Goal: Information Seeking & Learning: Learn about a topic

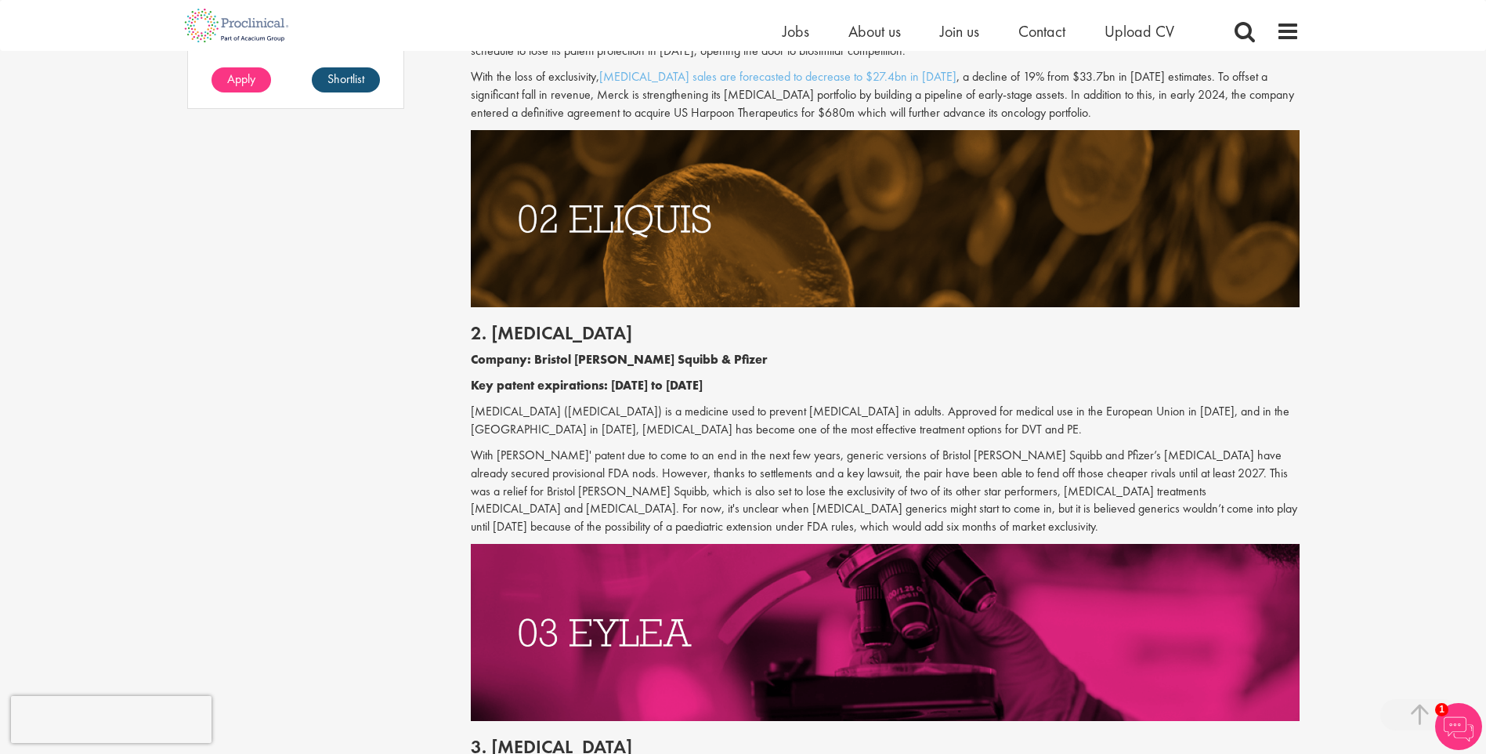
scroll to position [1410, 0]
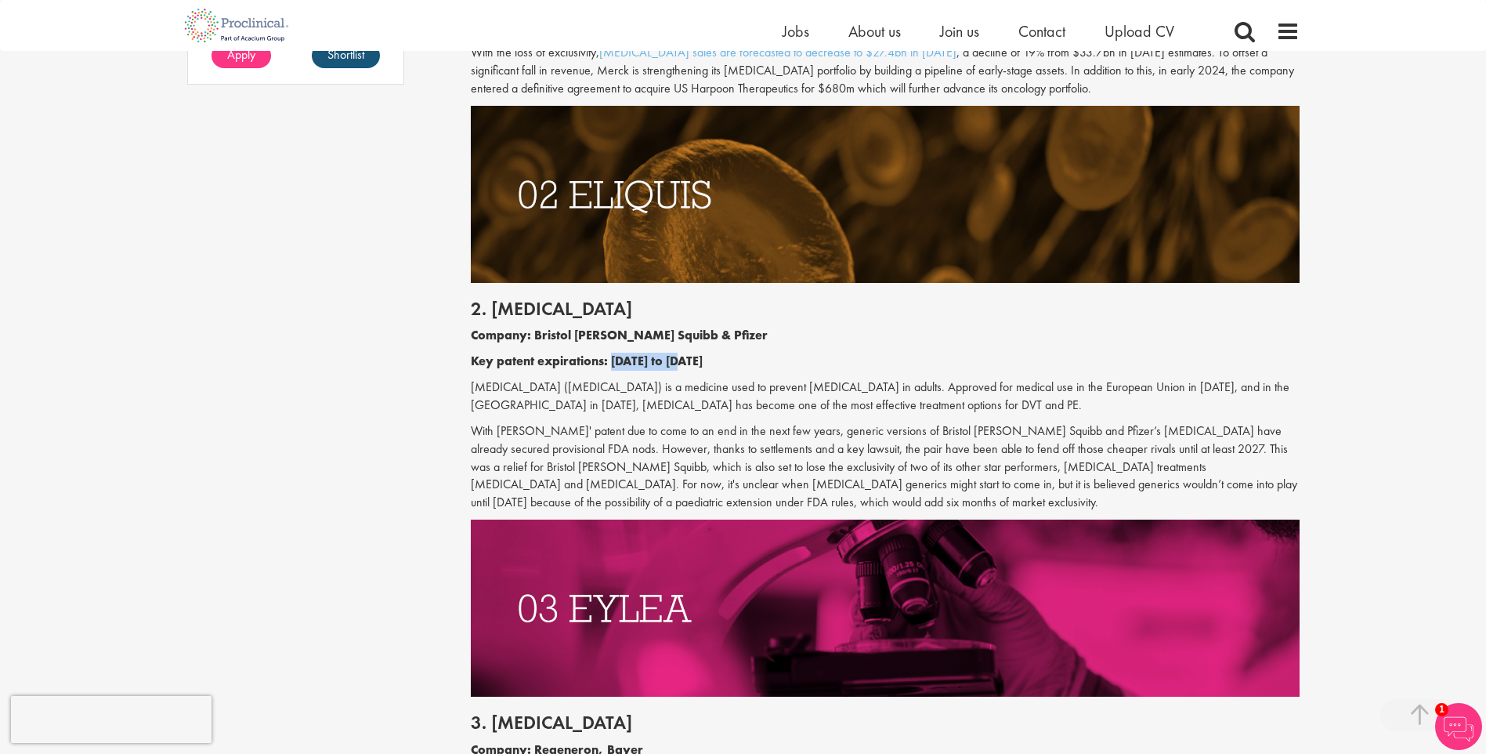
drag, startPoint x: 613, startPoint y: 363, endPoint x: 699, endPoint y: 363, distance: 86.2
click at [699, 363] on p "Key patent expirations: [DATE] to [DATE]" at bounding box center [885, 362] width 829 height 18
click at [693, 366] on p "Key patent expirations: [DATE] to [DATE]" at bounding box center [885, 362] width 829 height 18
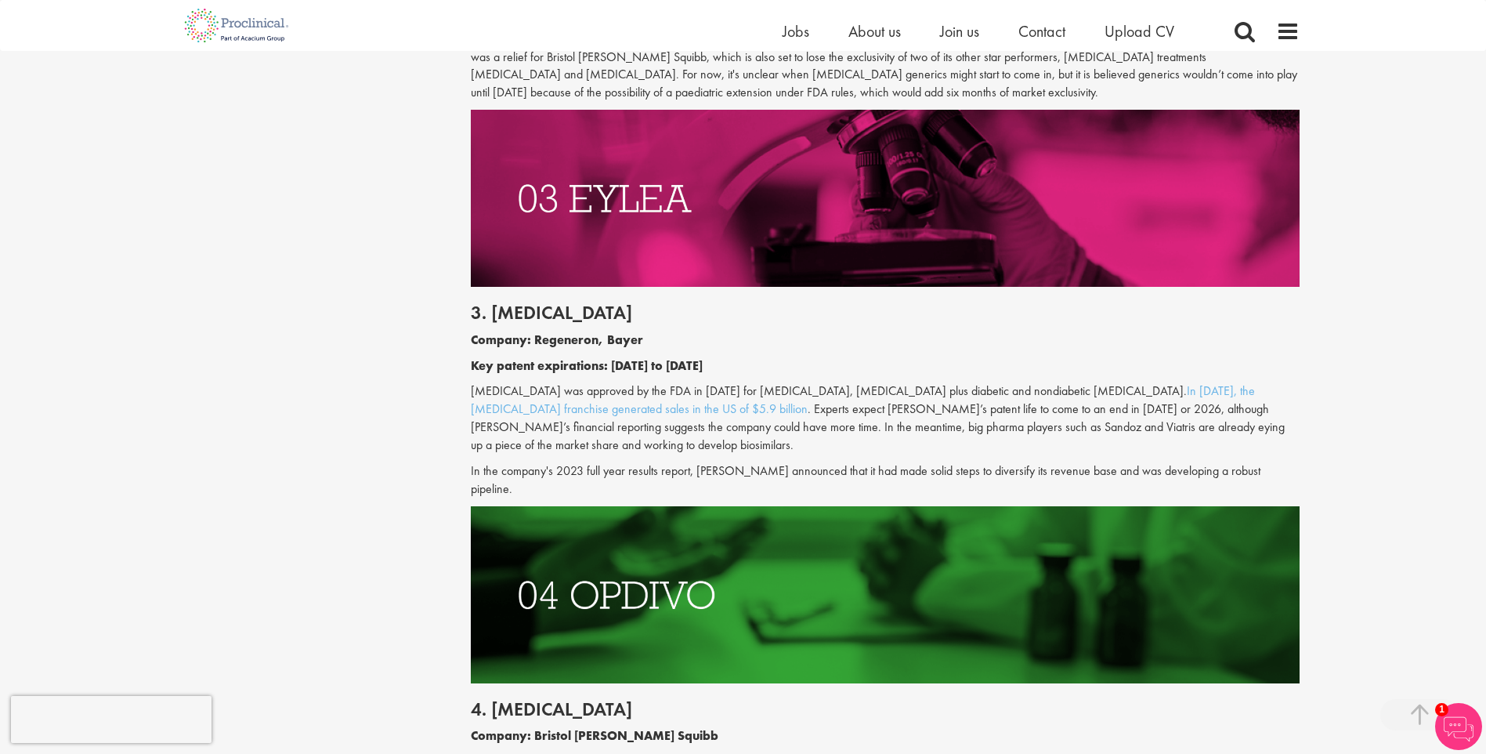
scroll to position [1880, 0]
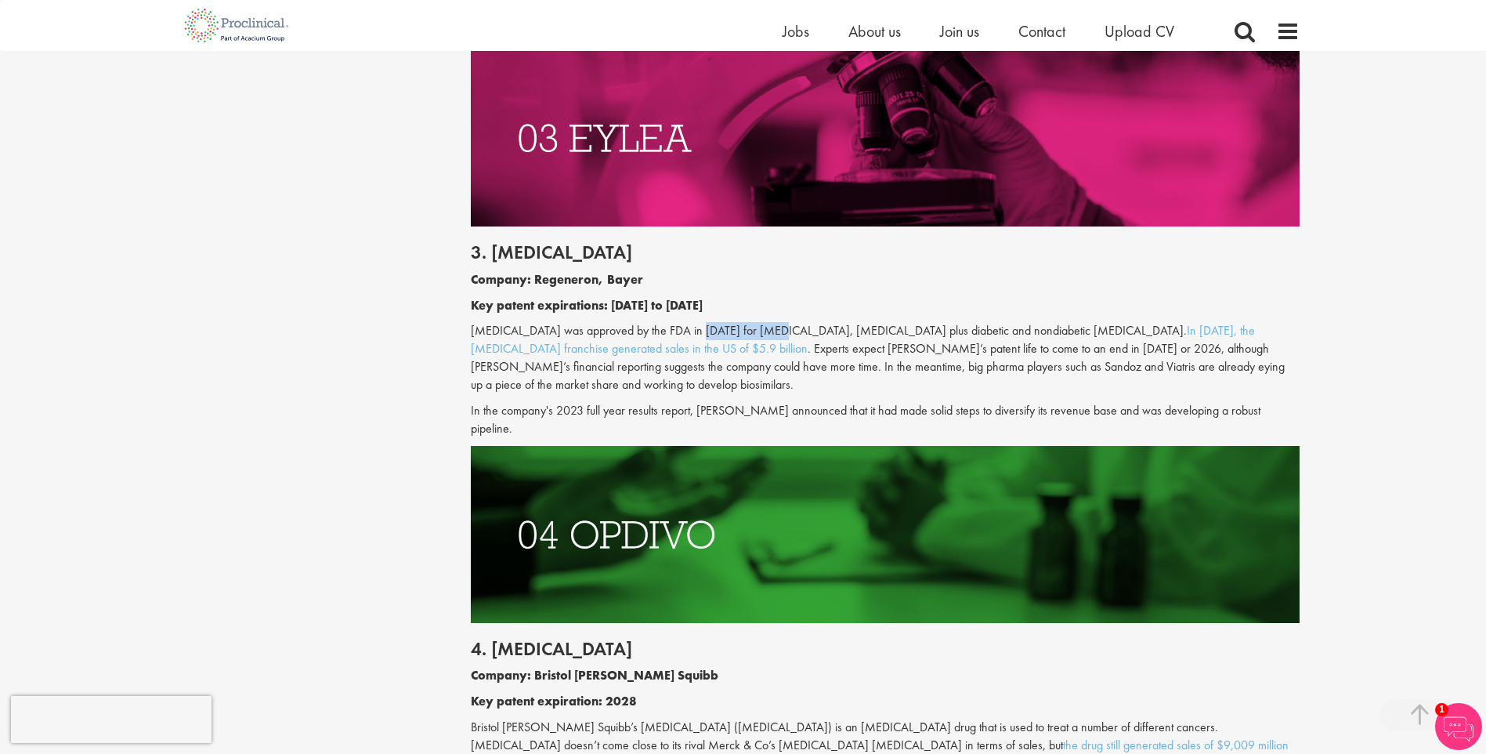
drag, startPoint x: 685, startPoint y: 329, endPoint x: 762, endPoint y: 335, distance: 77.0
click at [762, 335] on p "[MEDICAL_DATA] was approved by the FDA in [DATE] for [MEDICAL_DATA], [MEDICAL_D…" at bounding box center [885, 357] width 829 height 71
drag, startPoint x: 762, startPoint y: 335, endPoint x: 783, endPoint y: 343, distance: 22.1
click at [783, 343] on p "[MEDICAL_DATA] was approved by the FDA in [DATE] for [MEDICAL_DATA], [MEDICAL_D…" at bounding box center [885, 357] width 829 height 71
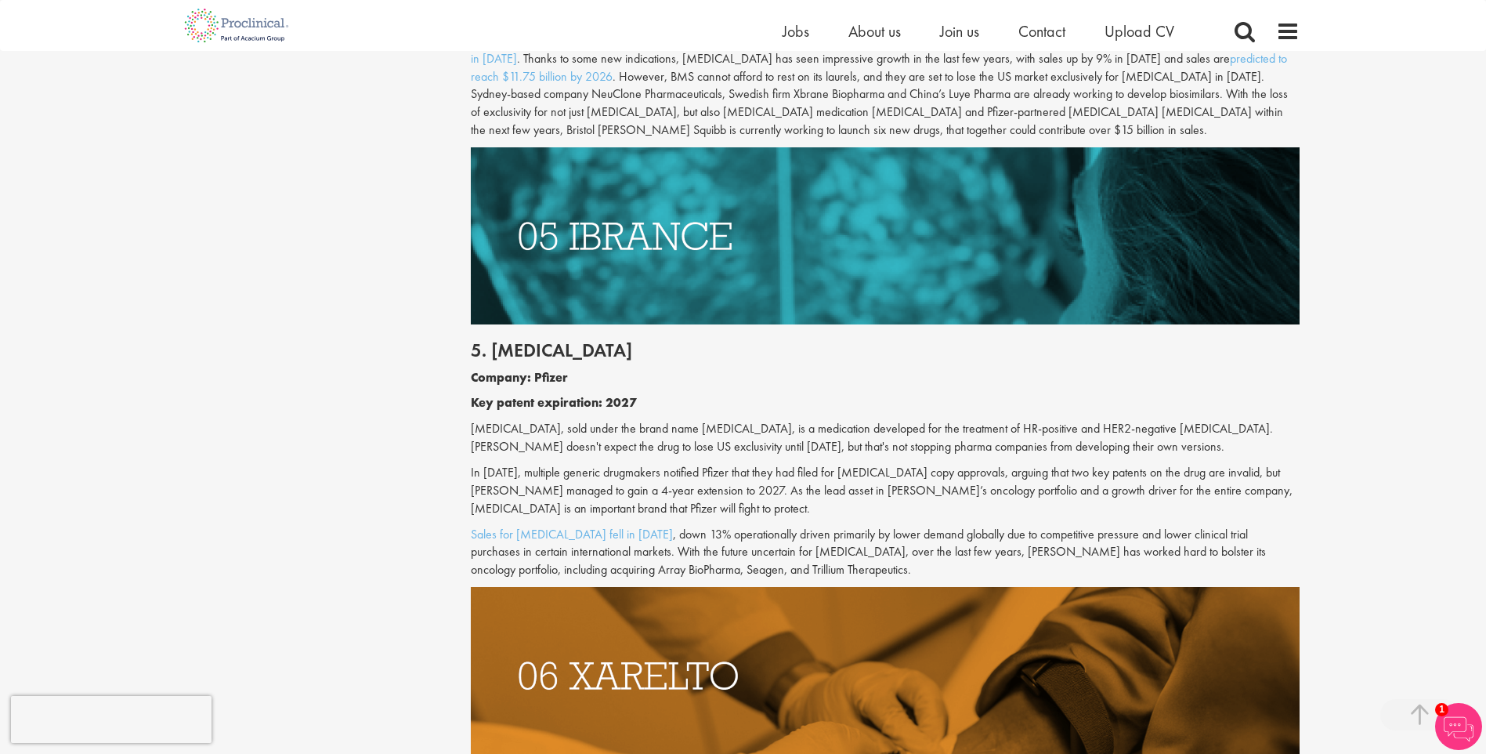
scroll to position [2585, 0]
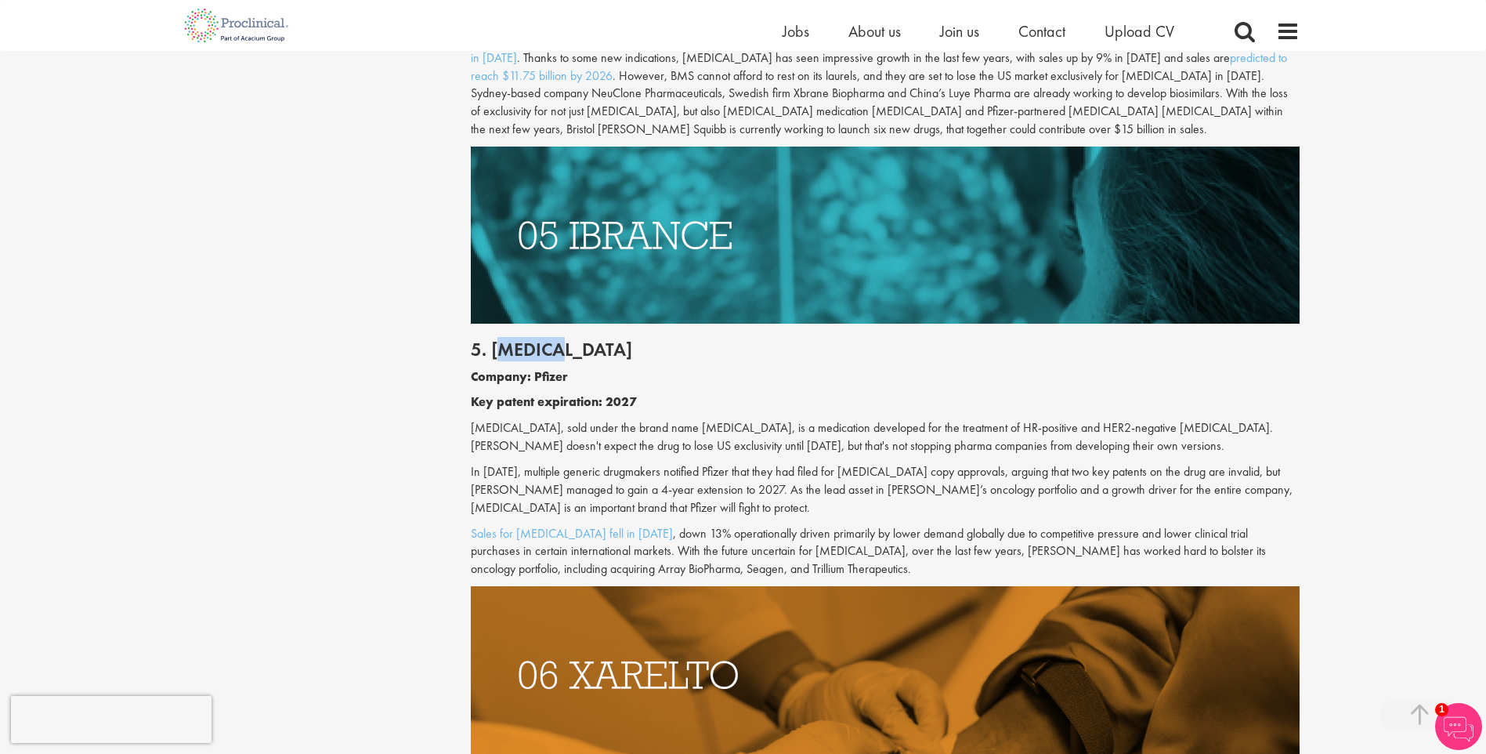
drag, startPoint x: 573, startPoint y: 314, endPoint x: 622, endPoint y: 310, distance: 48.7
click at [622, 339] on h2 "5. [MEDICAL_DATA]" at bounding box center [885, 349] width 829 height 20
drag, startPoint x: 622, startPoint y: 310, endPoint x: 596, endPoint y: 316, distance: 26.4
click at [596, 339] on h2 "5. [MEDICAL_DATA]" at bounding box center [885, 349] width 829 height 20
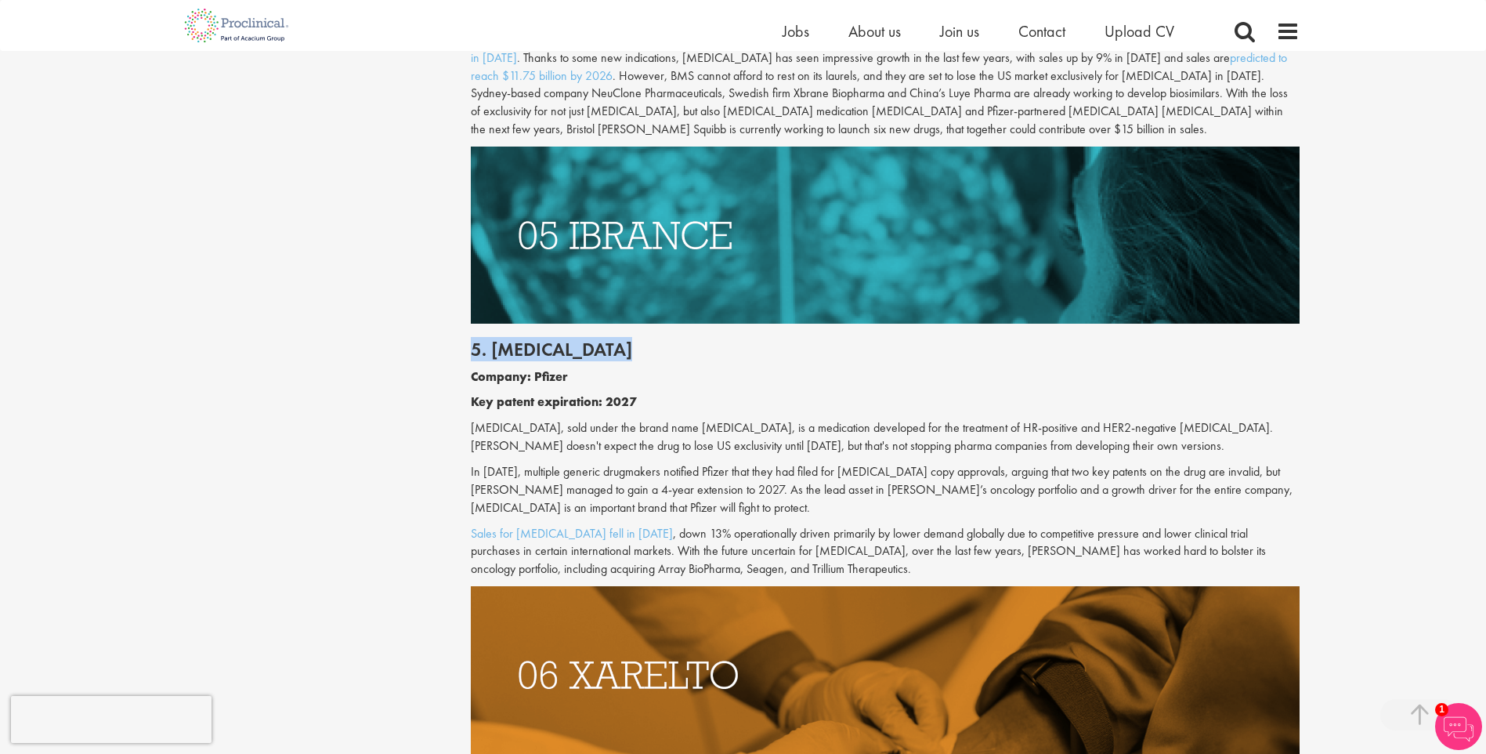
click at [595, 339] on h2 "5. [MEDICAL_DATA]" at bounding box center [885, 349] width 829 height 20
drag, startPoint x: 595, startPoint y: 316, endPoint x: 584, endPoint y: 327, distance: 15.0
click at [584, 327] on div "5. [MEDICAL_DATA] Company: Pfizer Key patent expiration: 2027 [MEDICAL_DATA], s…" at bounding box center [885, 455] width 852 height 262
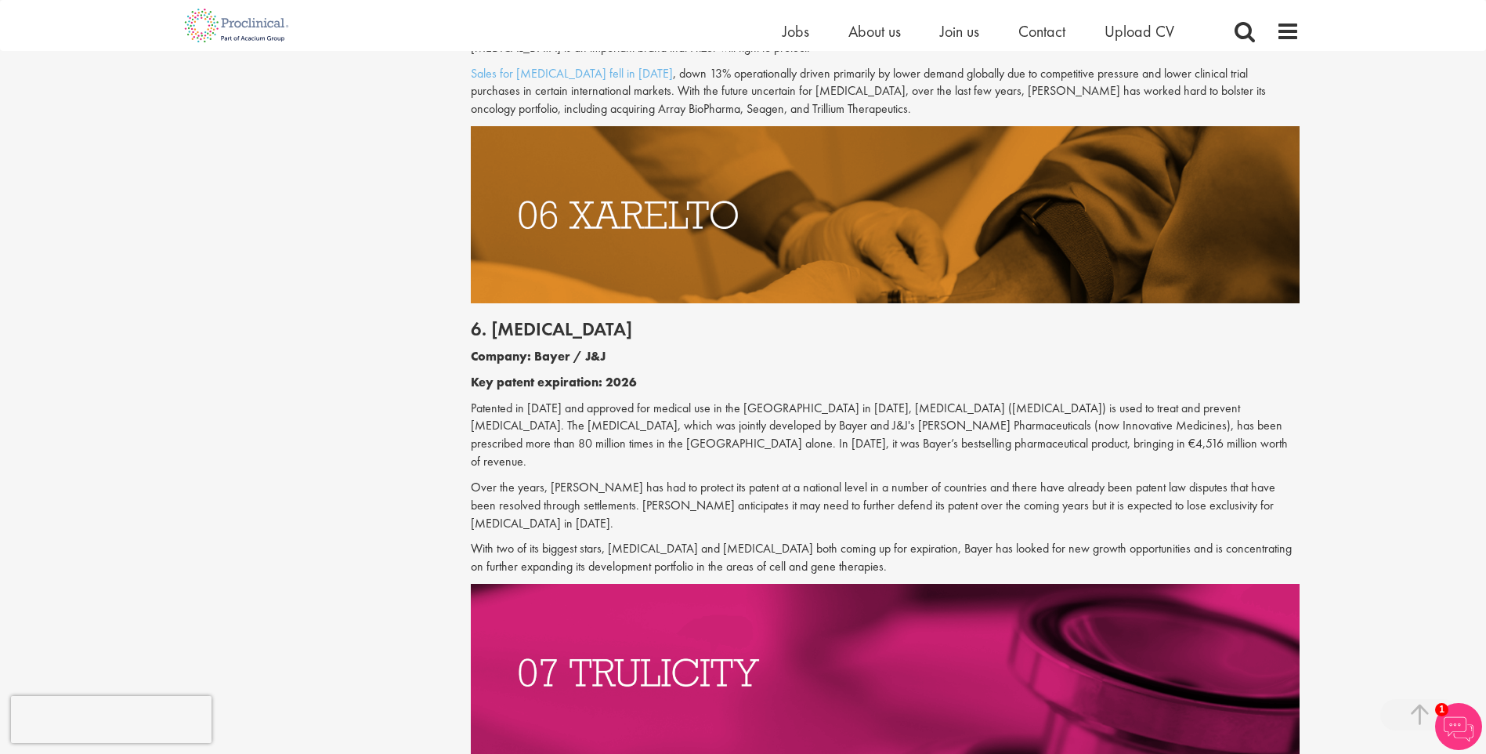
scroll to position [3055, 0]
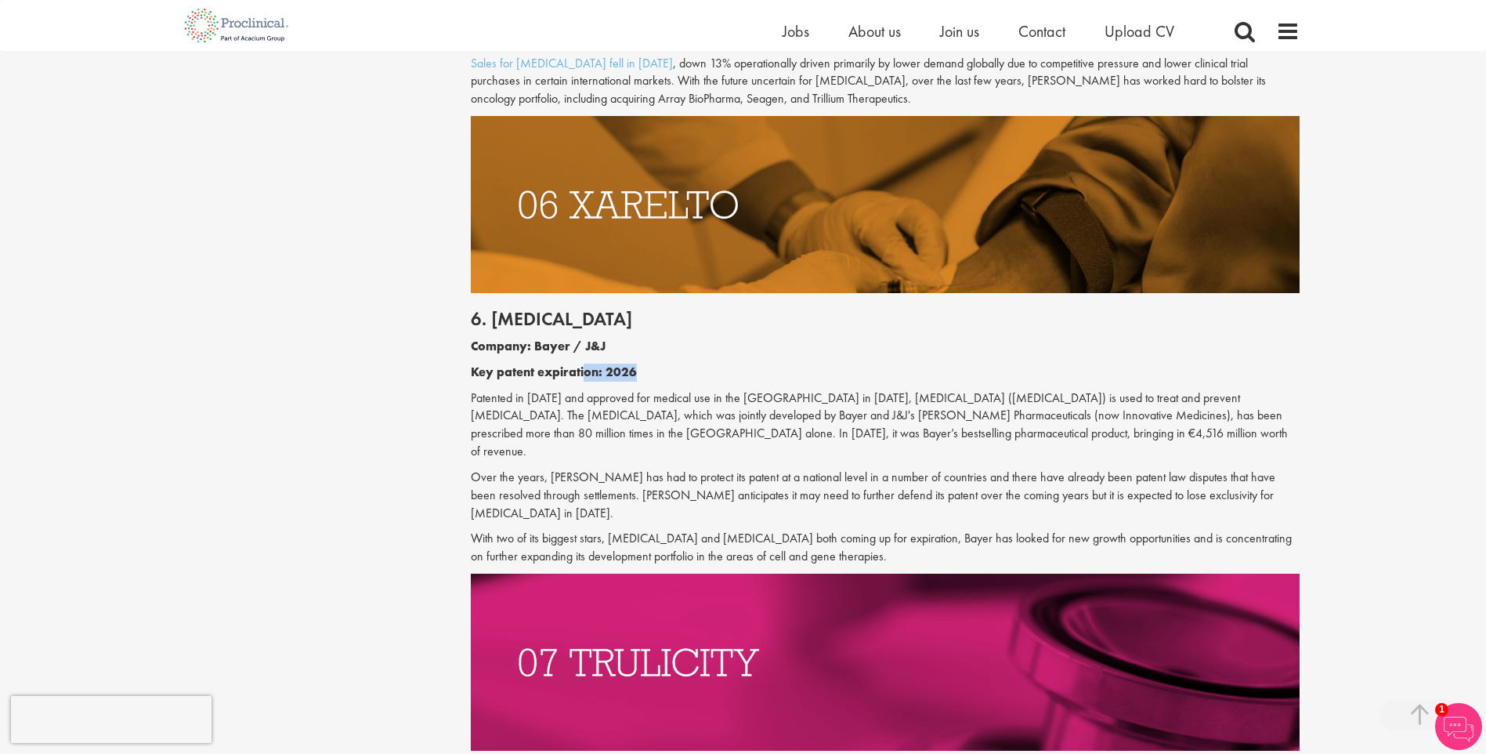
drag, startPoint x: 587, startPoint y: 332, endPoint x: 725, endPoint y: 333, distance: 138.7
click at [725, 363] on p "Key patent expiration: 2026" at bounding box center [885, 372] width 829 height 18
drag, startPoint x: 725, startPoint y: 333, endPoint x: 664, endPoint y: 342, distance: 62.5
click at [664, 363] on p "Key patent expiration: 2026" at bounding box center [885, 372] width 829 height 18
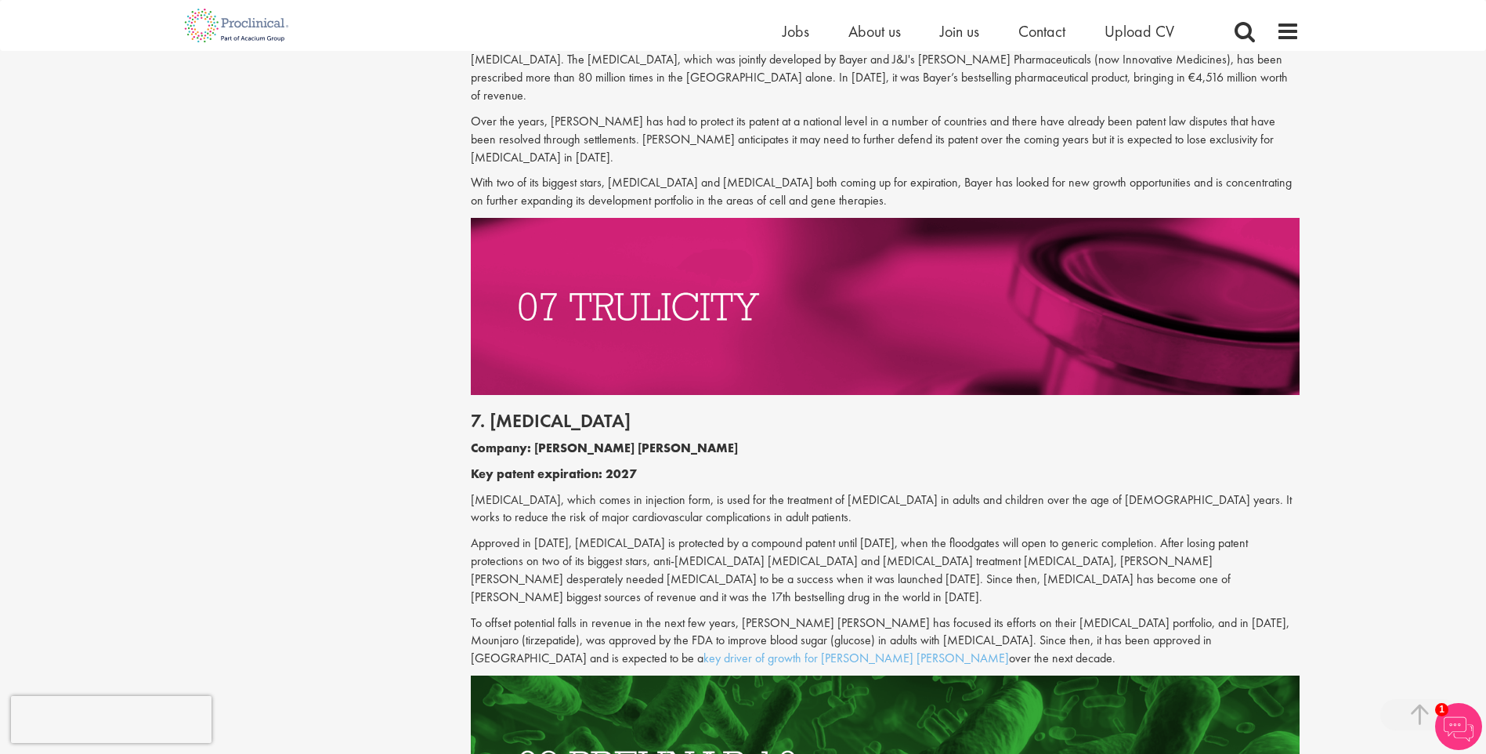
scroll to position [3447, 0]
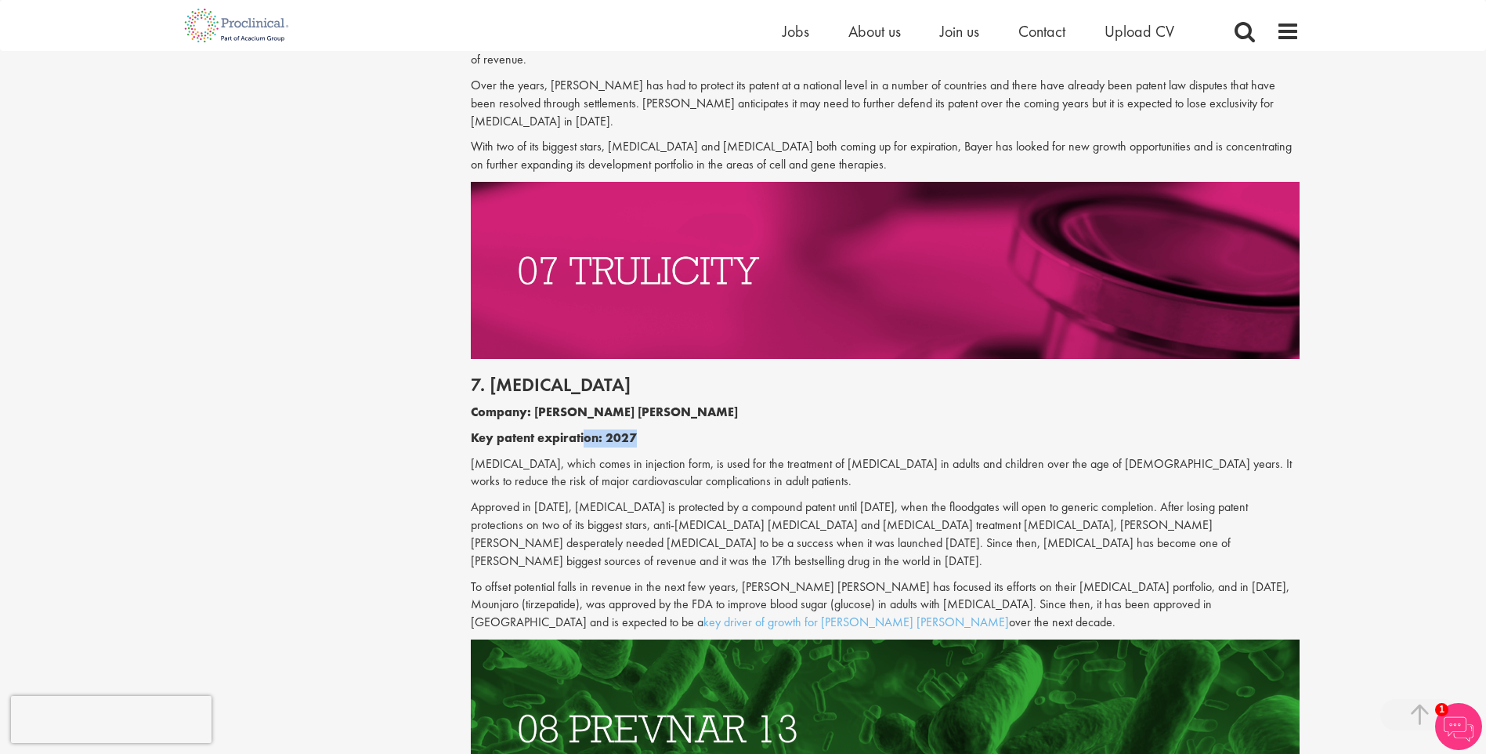
drag, startPoint x: 640, startPoint y: 365, endPoint x: 695, endPoint y: 366, distance: 54.8
click at [697, 429] on p "Key patent expiration: 2027" at bounding box center [885, 438] width 829 height 18
drag, startPoint x: 695, startPoint y: 366, endPoint x: 639, endPoint y: 383, distance: 58.2
click at [639, 455] on p "[MEDICAL_DATA], which comes in injection form, is used for the treatment of [ME…" at bounding box center [885, 473] width 829 height 36
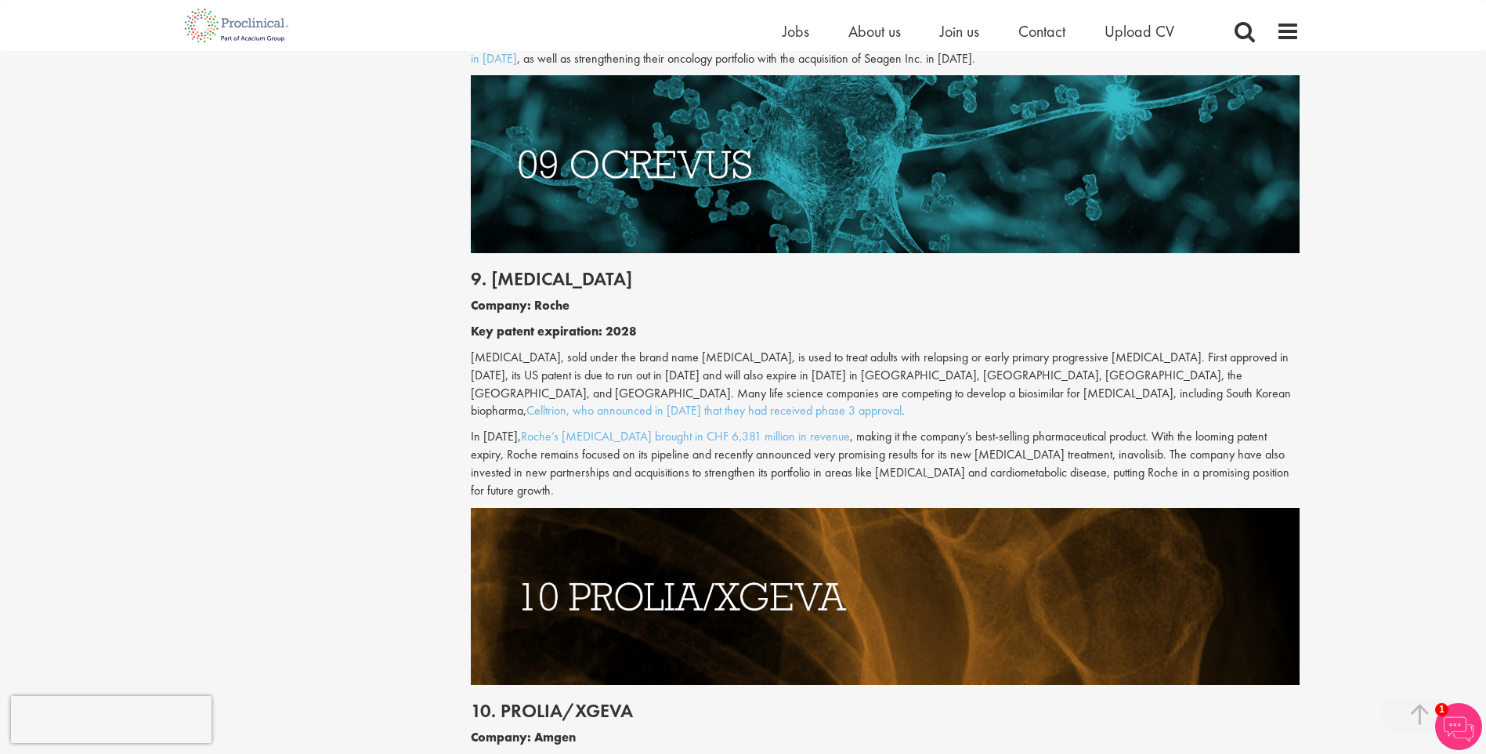
scroll to position [4387, 0]
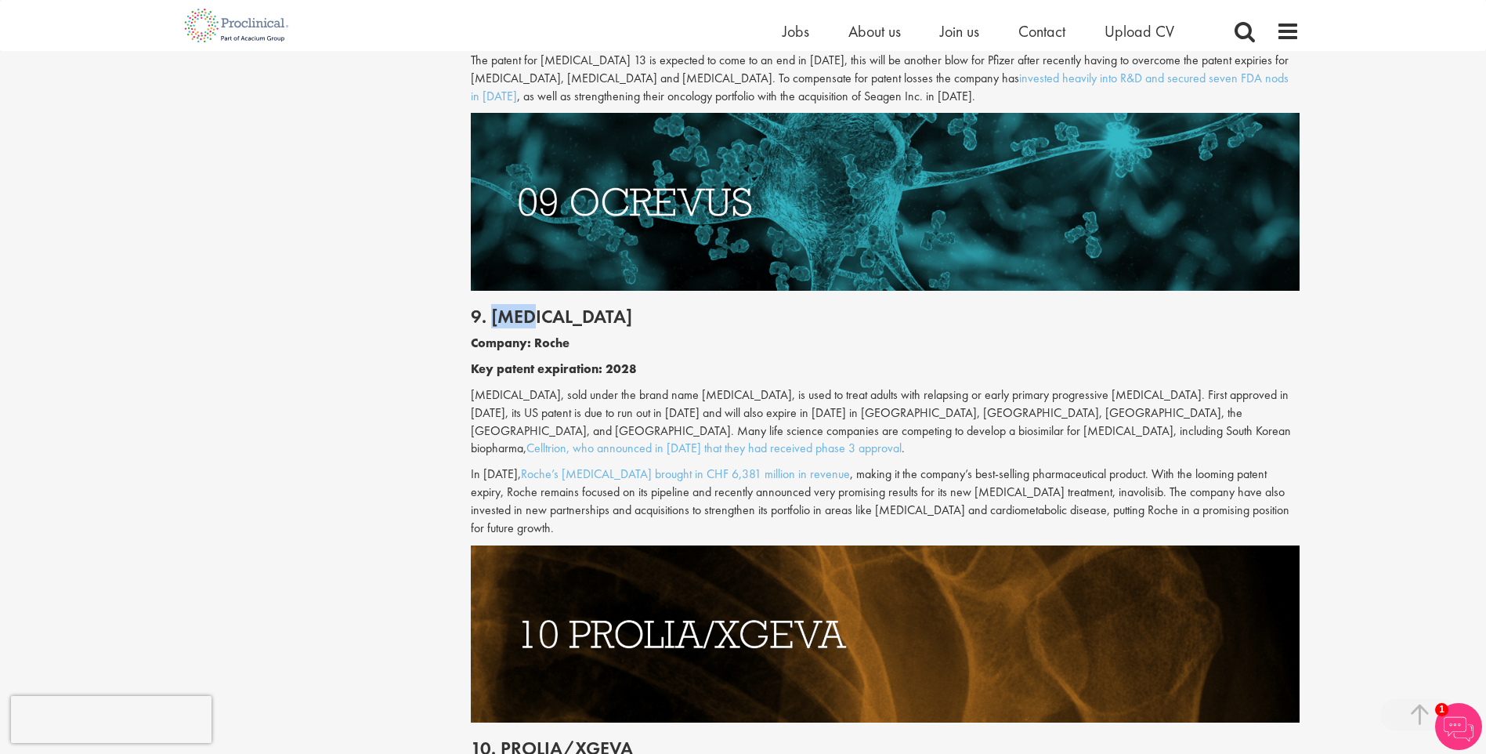
drag, startPoint x: 493, startPoint y: 208, endPoint x: 554, endPoint y: 206, distance: 61.1
click at [554, 306] on h2 "9. [MEDICAL_DATA]" at bounding box center [885, 316] width 829 height 20
click at [552, 306] on h2 "9. [MEDICAL_DATA]" at bounding box center [885, 316] width 829 height 20
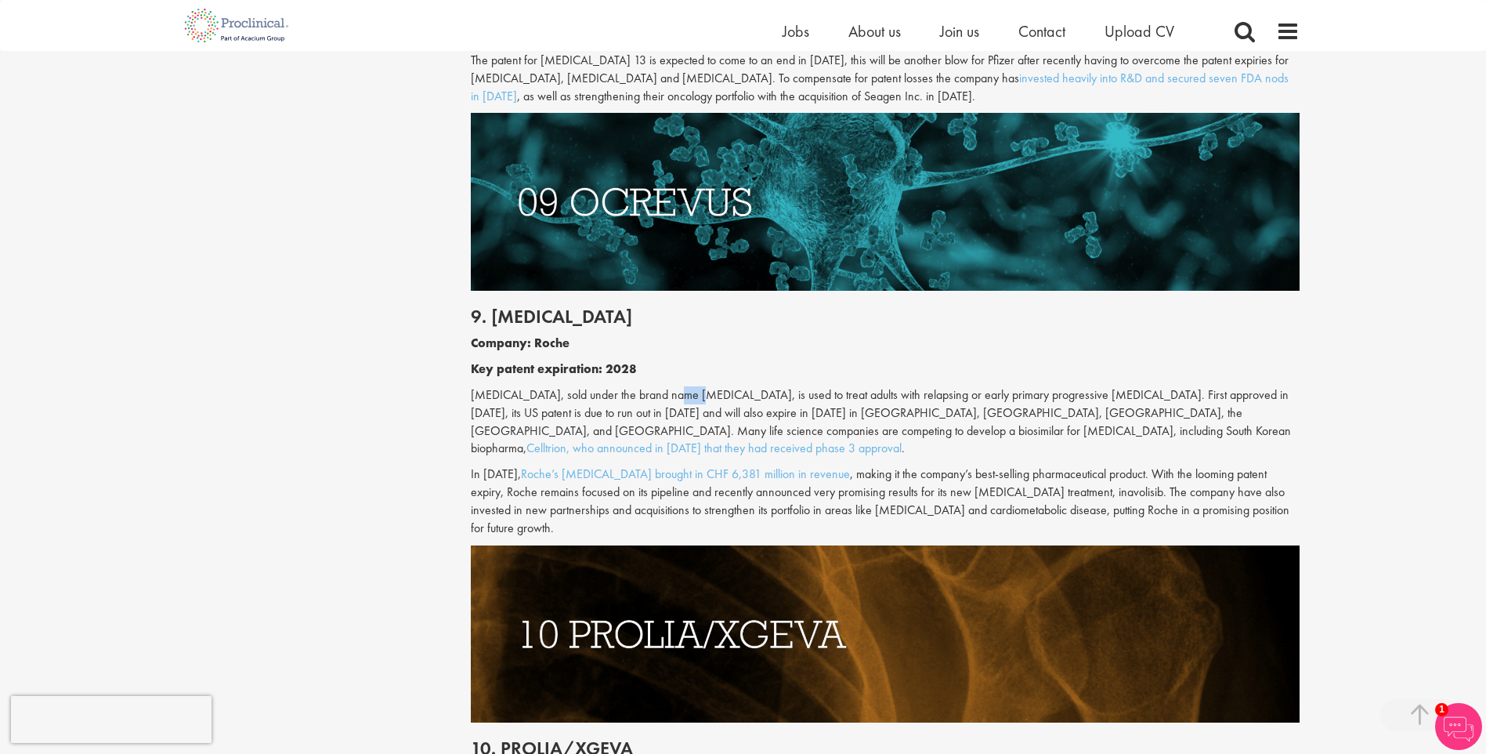
drag, startPoint x: 674, startPoint y: 293, endPoint x: 702, endPoint y: 292, distance: 27.4
click at [702, 386] on p "[MEDICAL_DATA], sold under the brand name [MEDICAL_DATA], is used to treat adul…" at bounding box center [885, 421] width 829 height 71
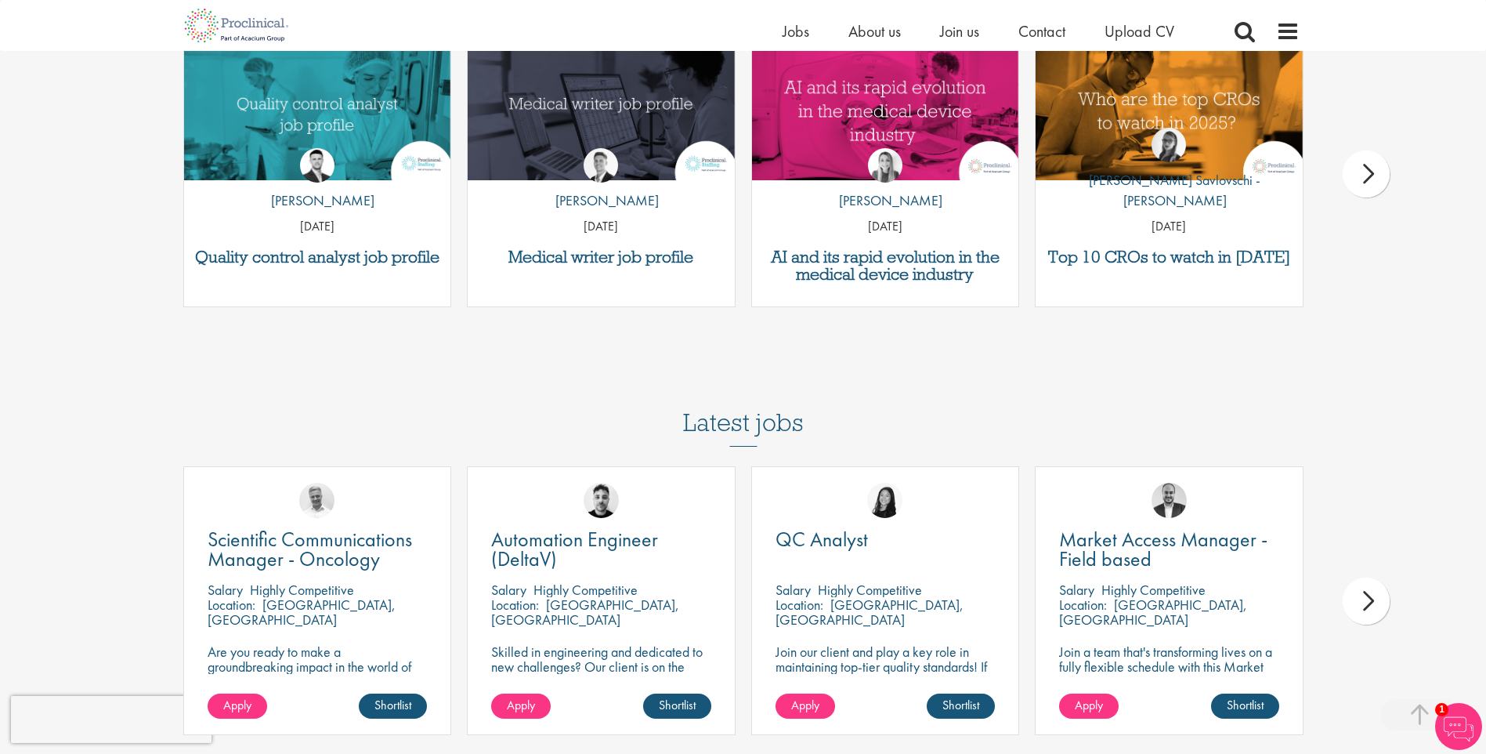
scroll to position [5640, 0]
click at [1373, 577] on div "next" at bounding box center [1366, 600] width 47 height 47
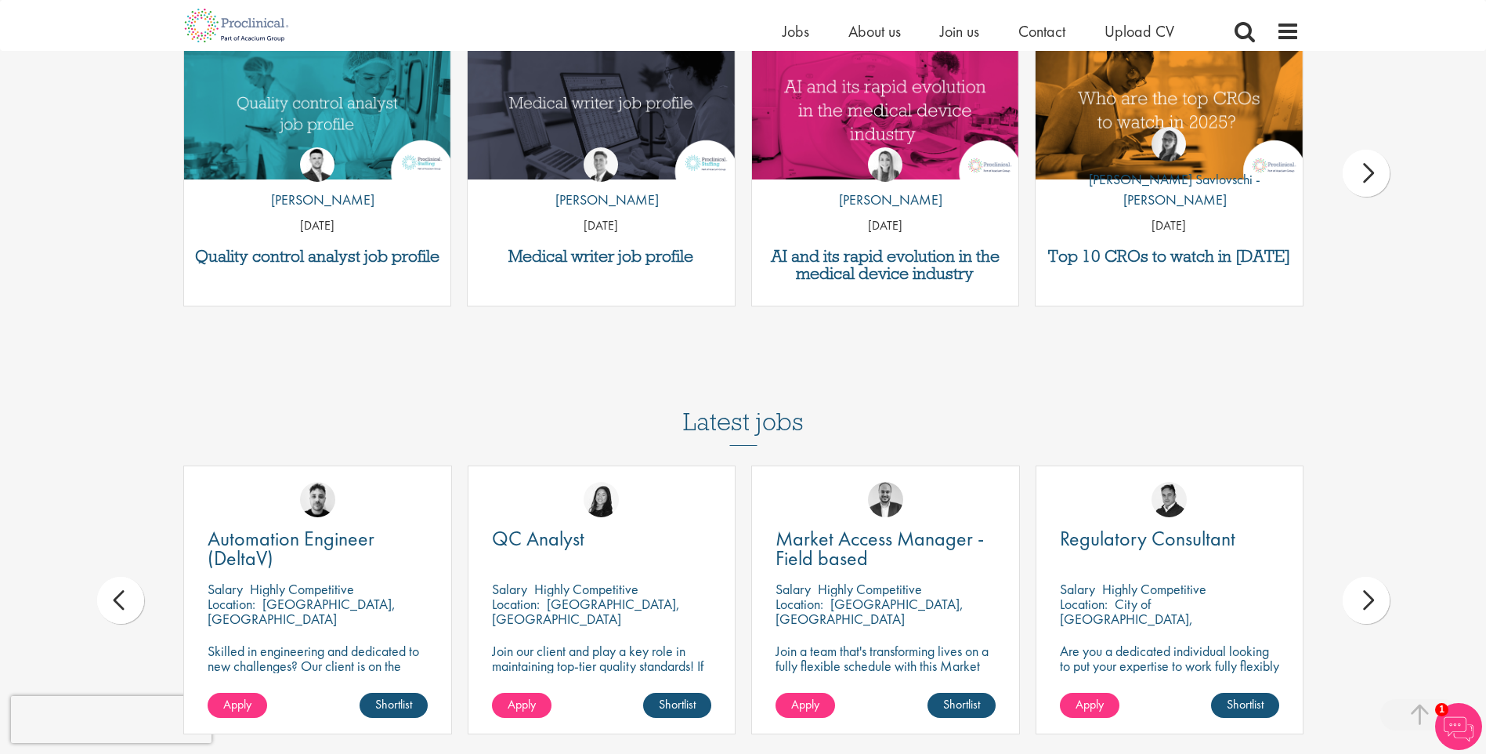
click at [1372, 577] on div "next" at bounding box center [1366, 600] width 47 height 47
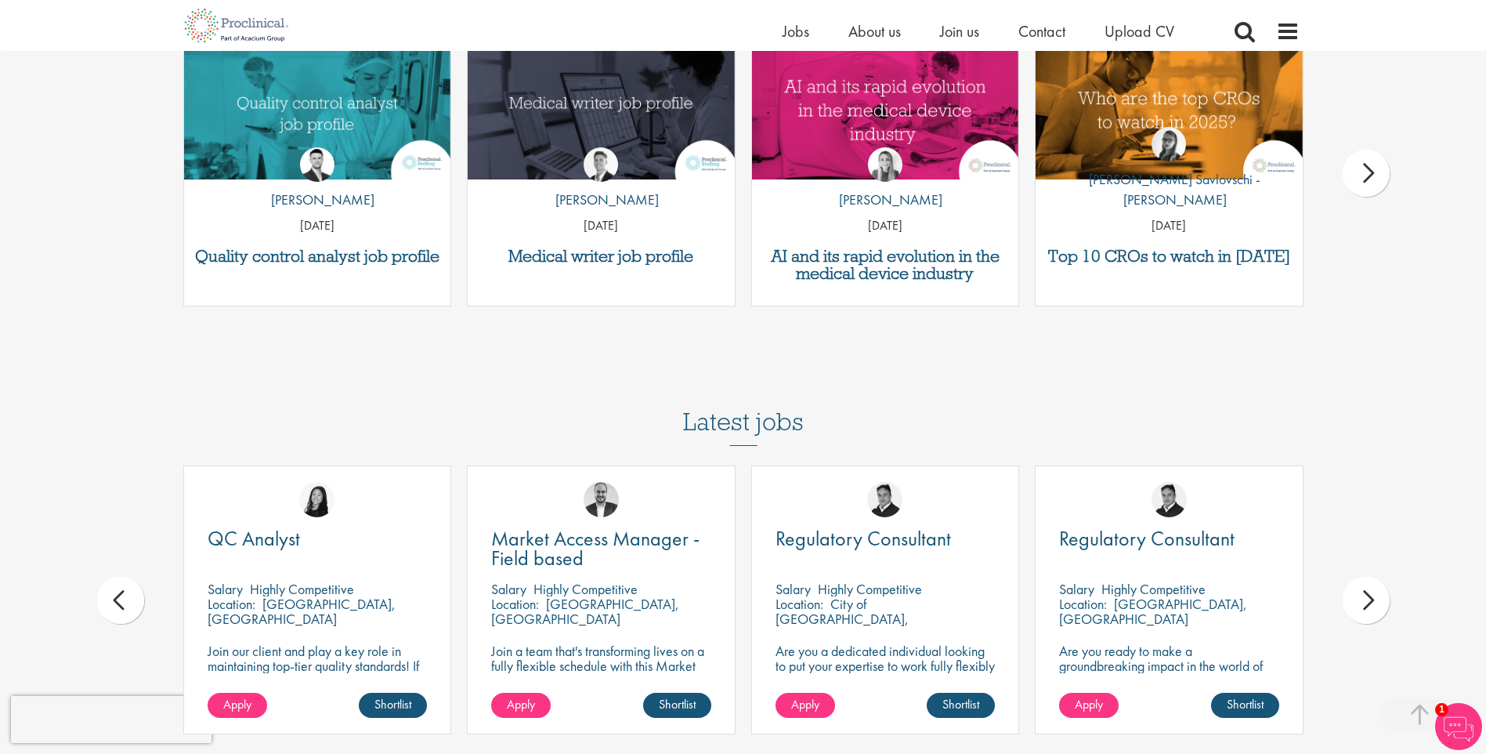
click at [1372, 577] on div "next" at bounding box center [1366, 600] width 47 height 47
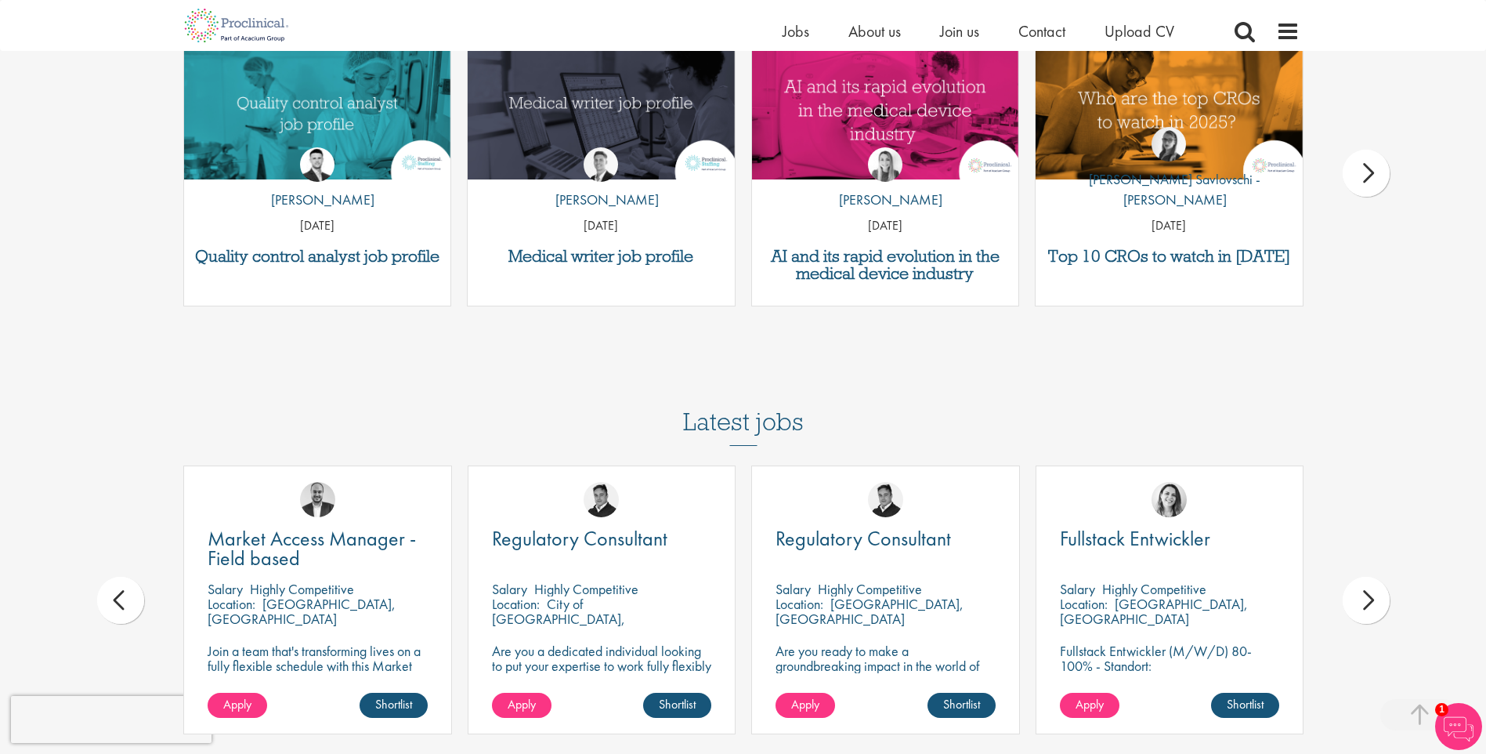
click at [1372, 577] on div "next" at bounding box center [1366, 600] width 47 height 47
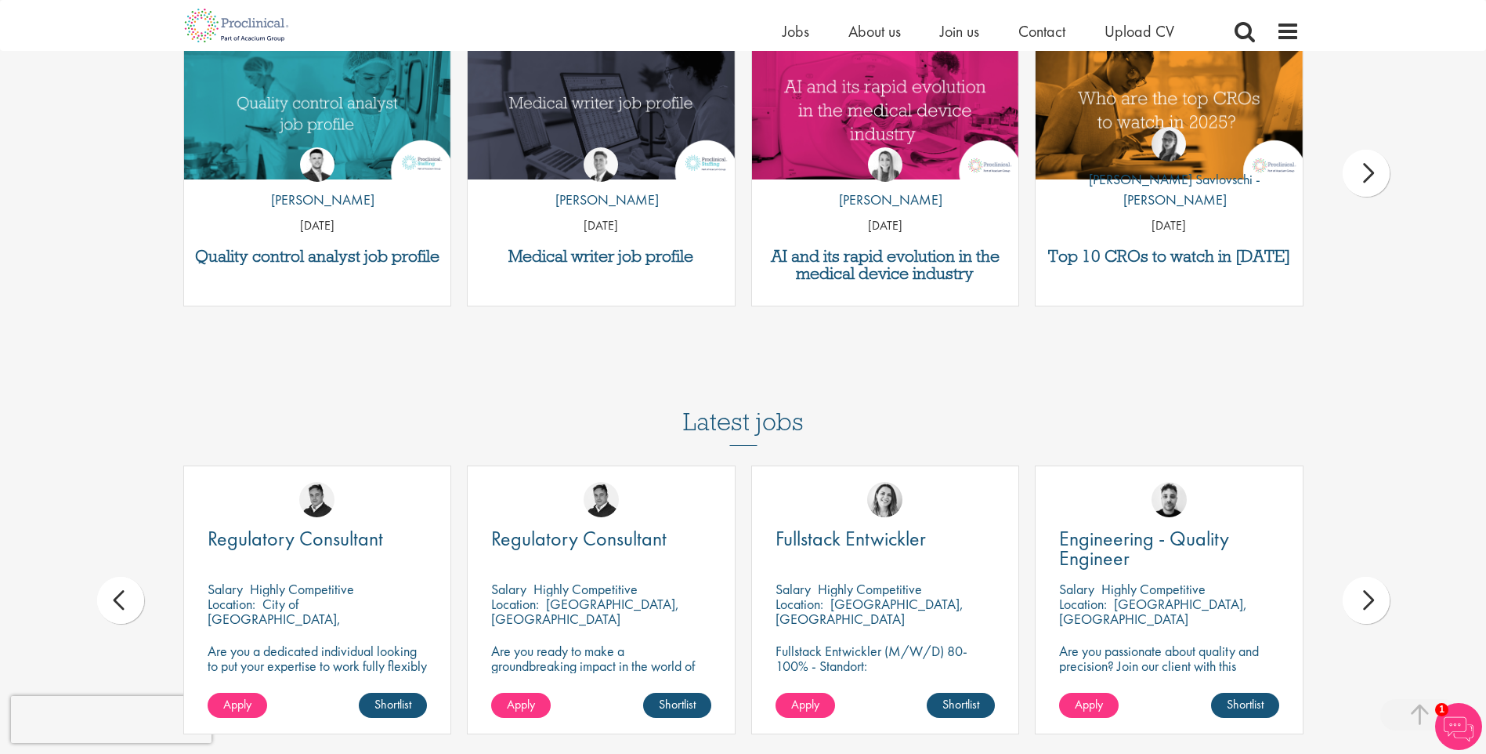
click at [1372, 577] on div "next" at bounding box center [1366, 600] width 47 height 47
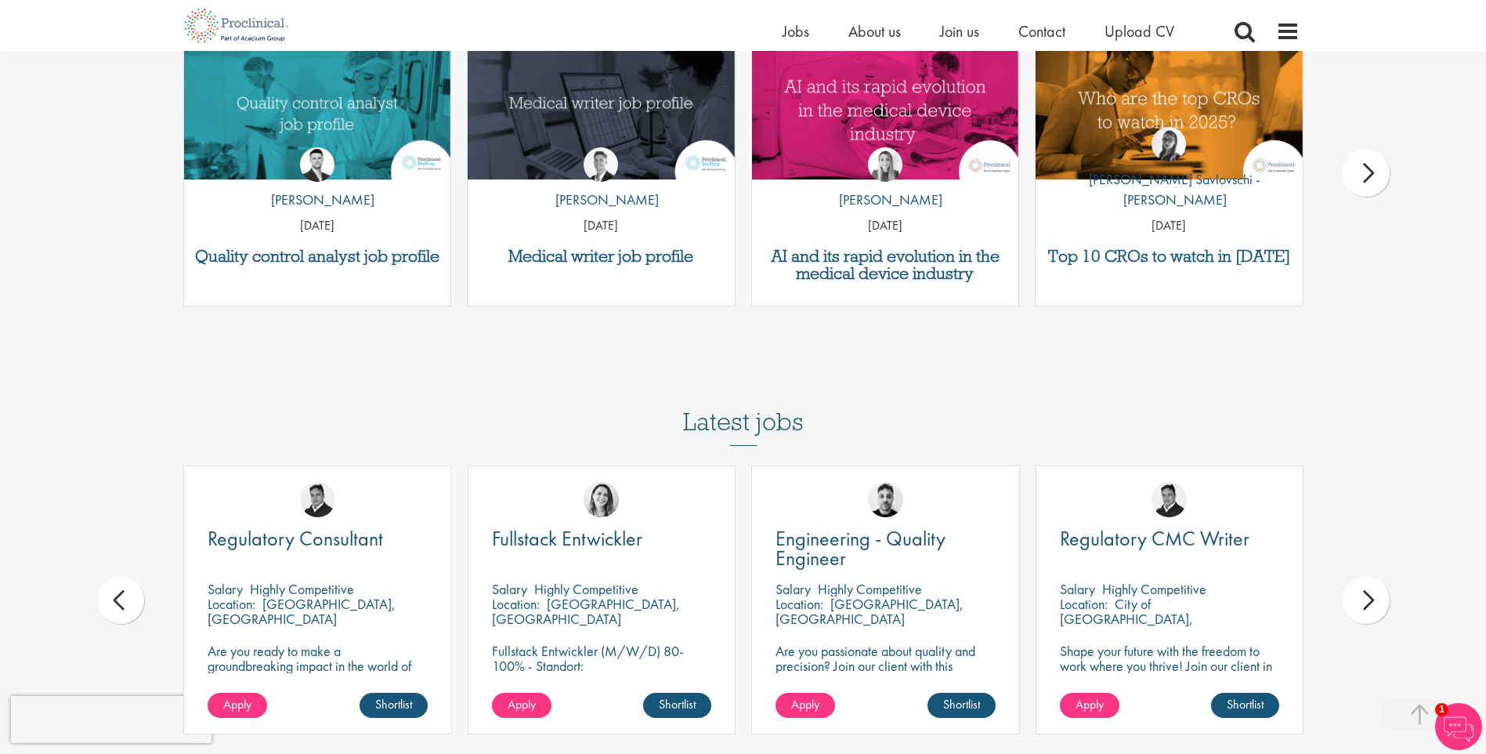
click at [1372, 577] on div "next" at bounding box center [1366, 600] width 47 height 47
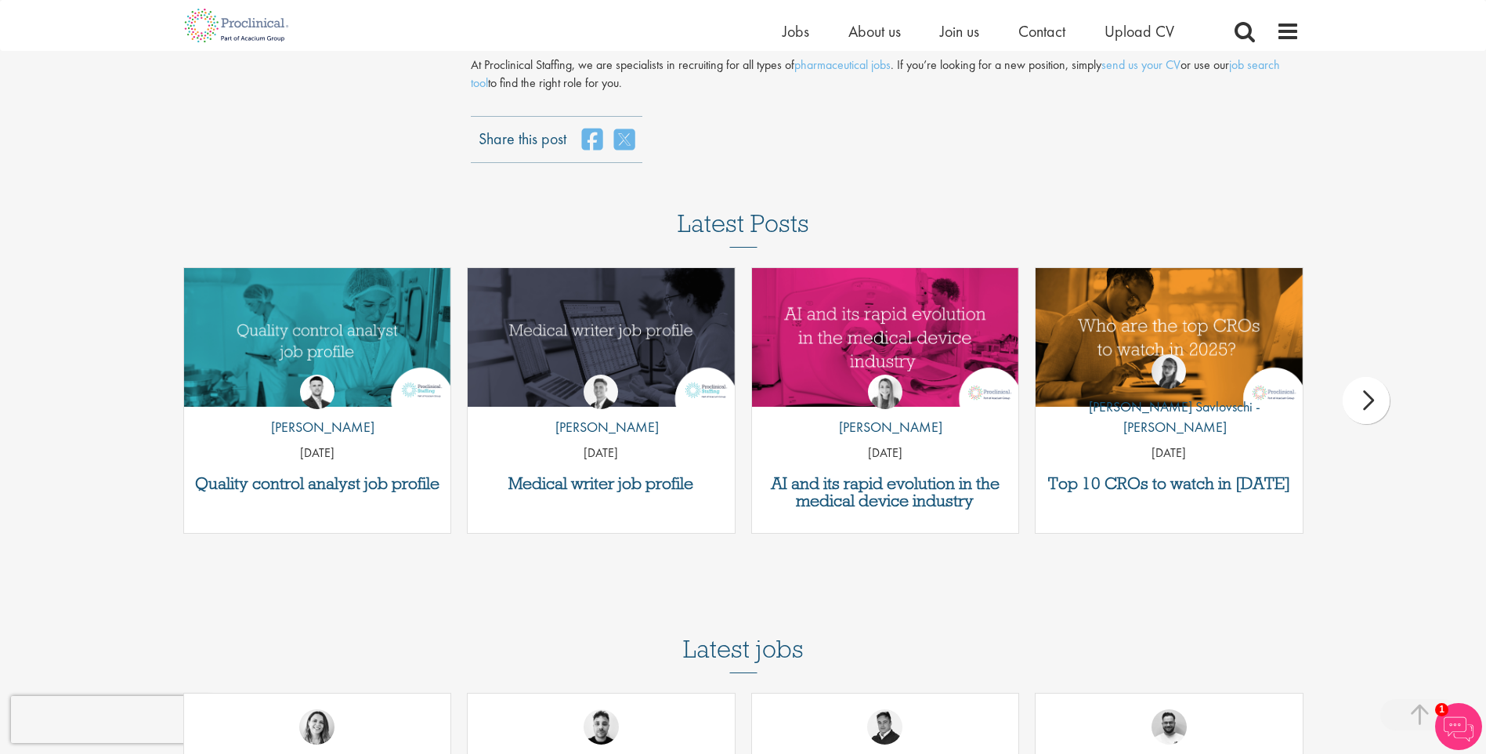
scroll to position [5327, 0]
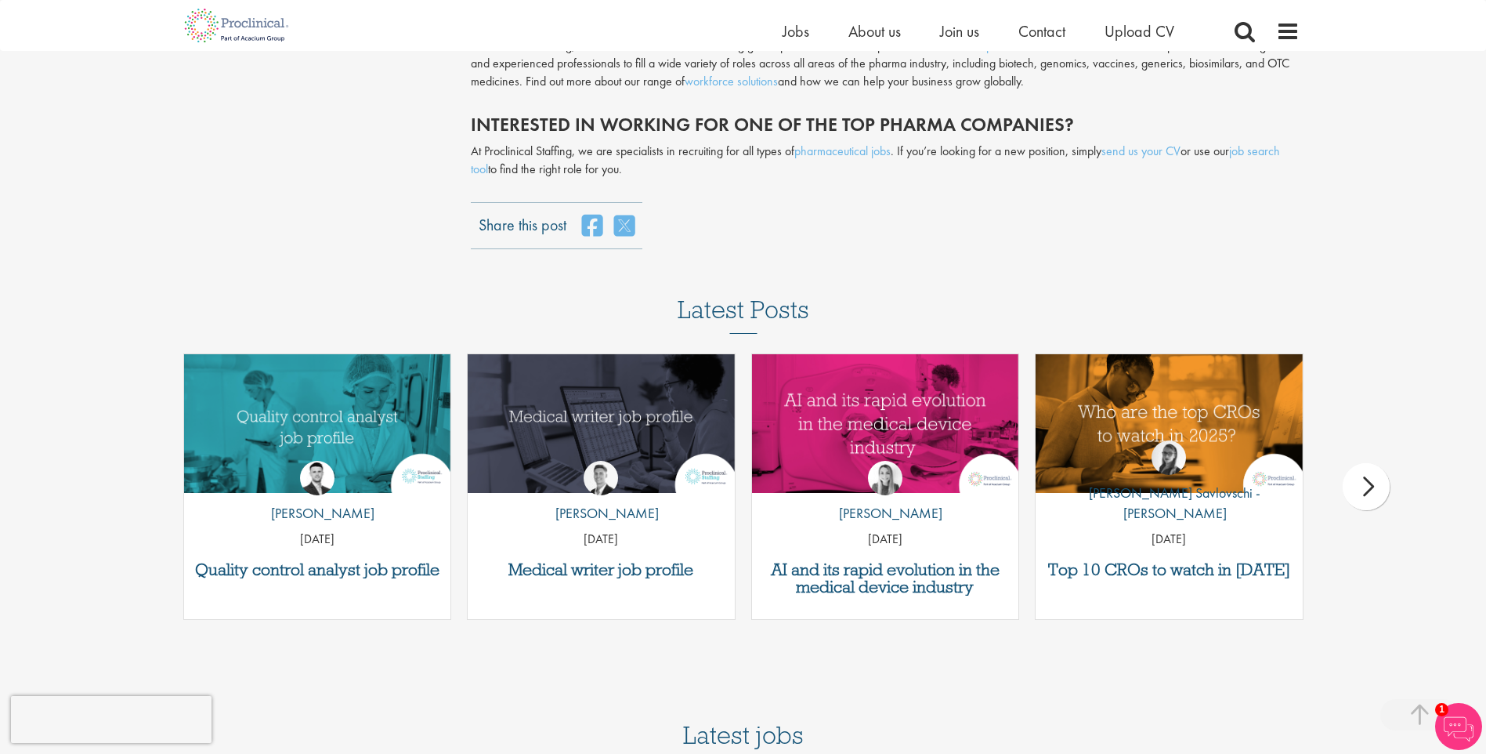
click at [1363, 463] on div "next" at bounding box center [1366, 486] width 47 height 47
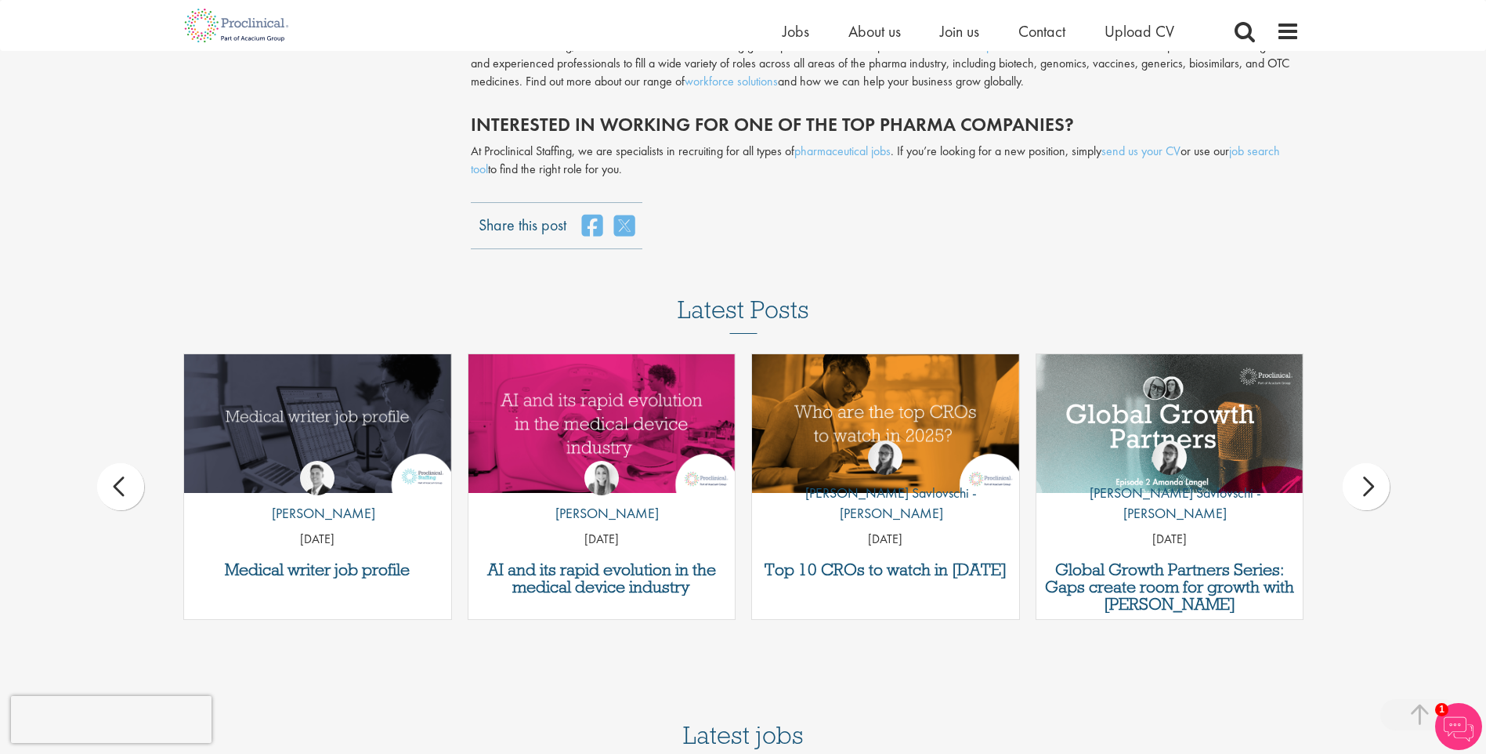
click at [1362, 463] on div "next" at bounding box center [1366, 486] width 47 height 47
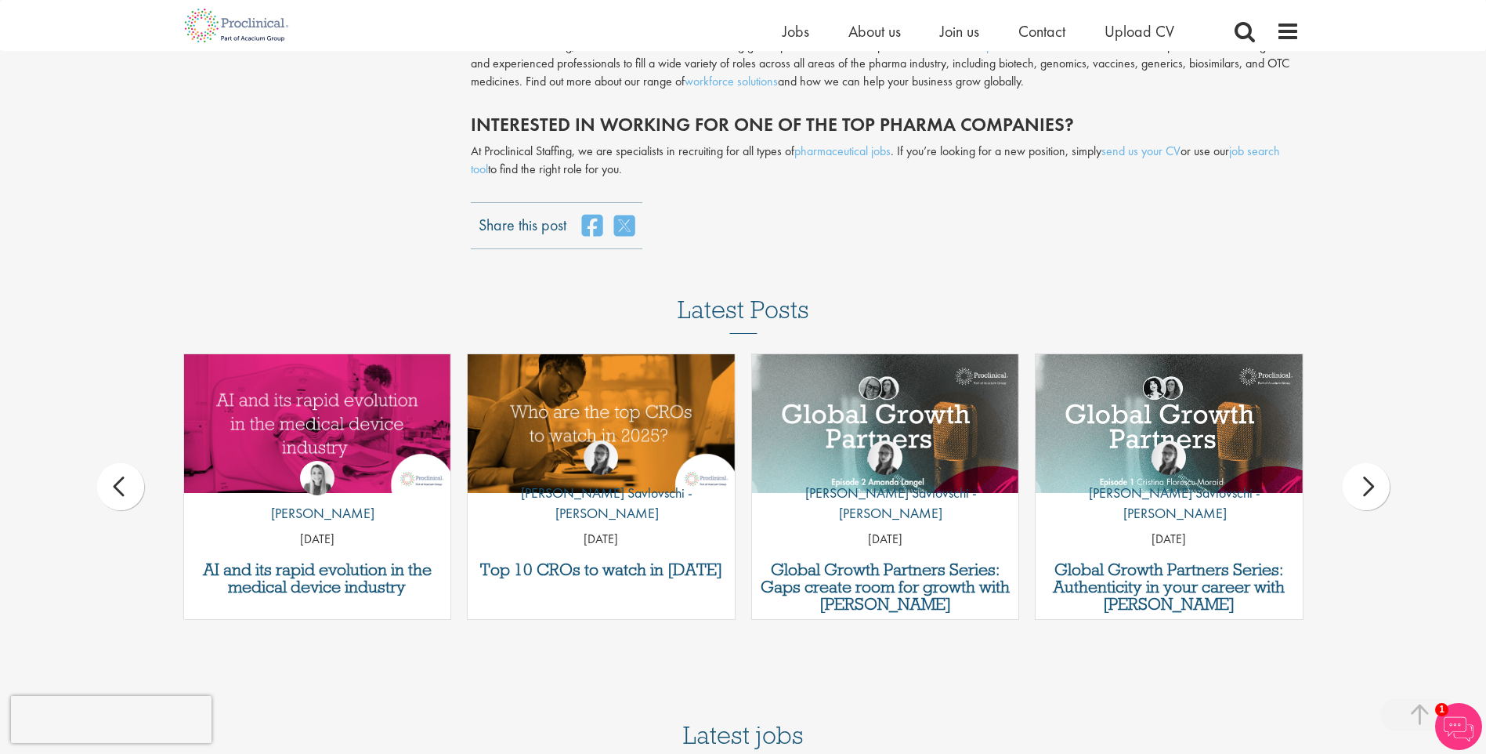
click at [1362, 463] on div "next" at bounding box center [1366, 486] width 47 height 47
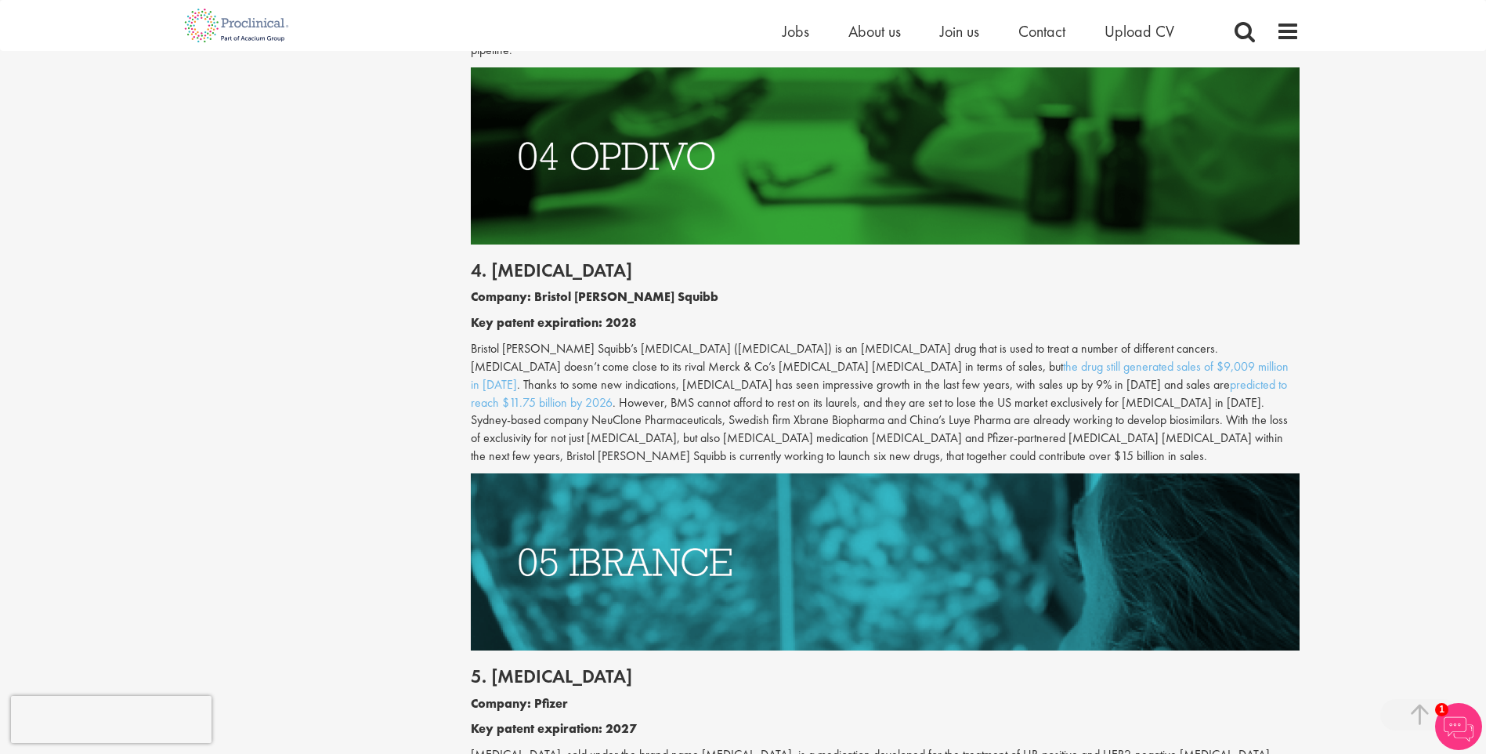
scroll to position [1880, 0]
